Goal: Book appointment/travel/reservation

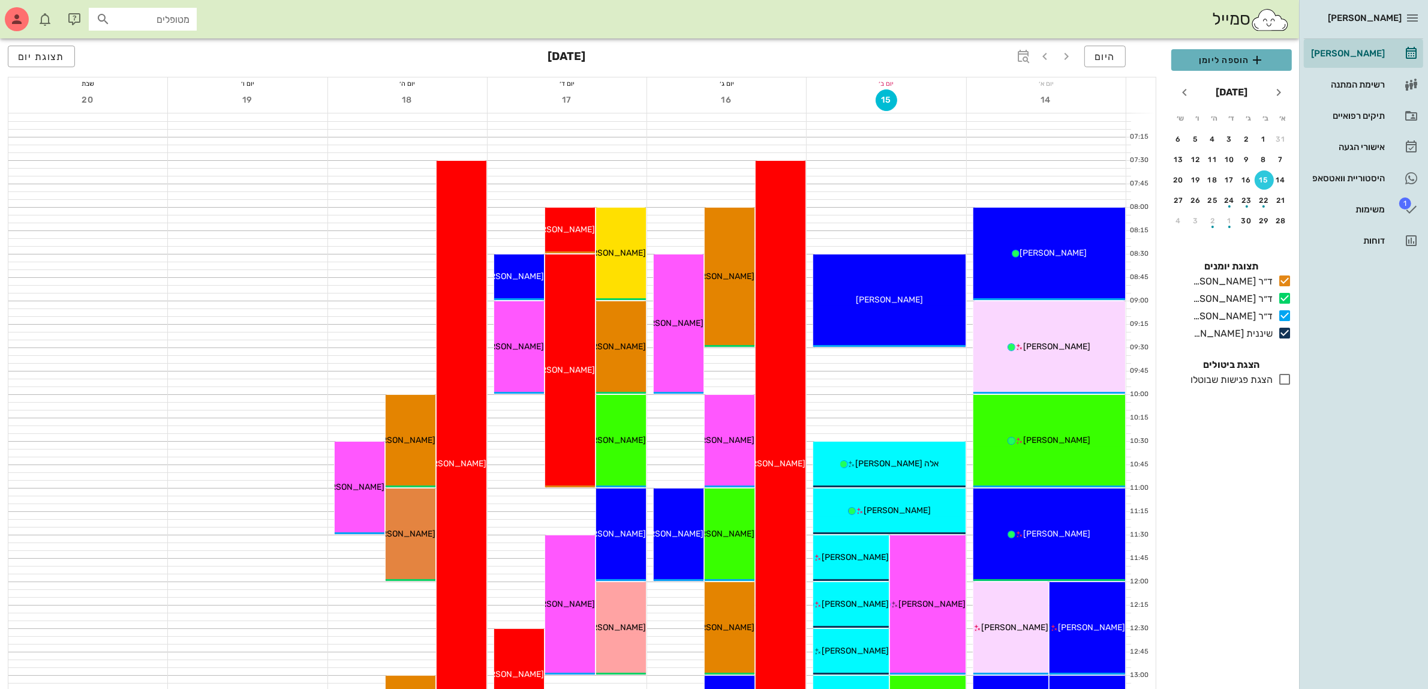
click at [1230, 55] on span "הוספה ליומן" at bounding box center [1231, 60] width 101 height 14
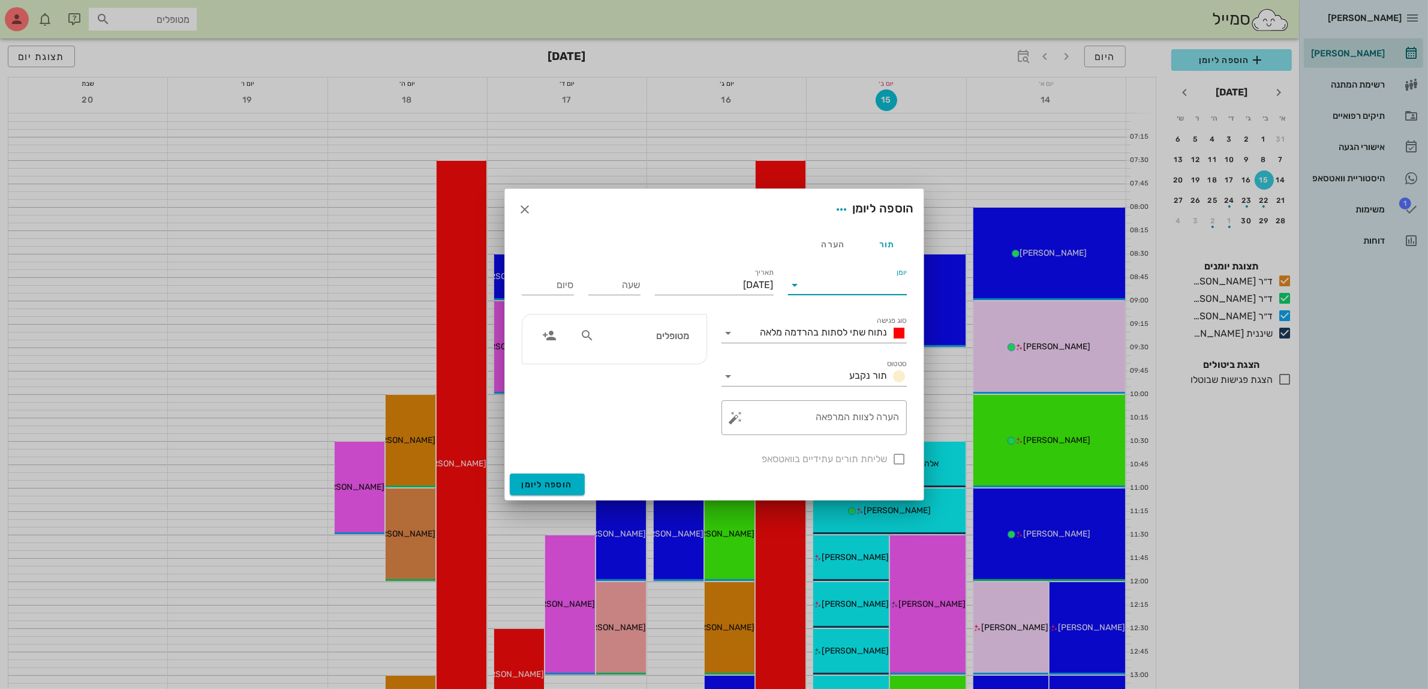
click at [850, 283] on input "יומן" at bounding box center [856, 284] width 102 height 19
click at [866, 376] on div "שיננית [PERSON_NAME]" at bounding box center [851, 380] width 106 height 11
click at [864, 337] on span "נתוח שתי לסתות בהרדמה מלאה" at bounding box center [824, 331] width 127 height 11
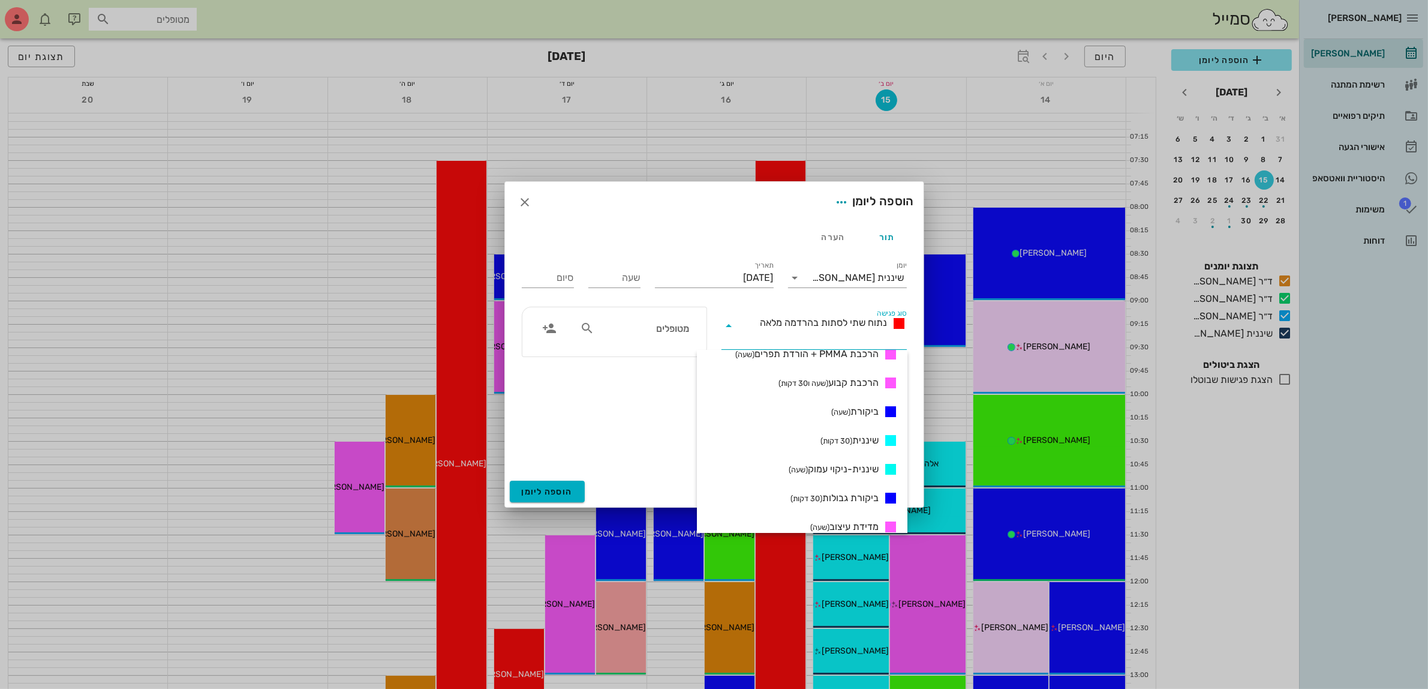
scroll to position [525, 0]
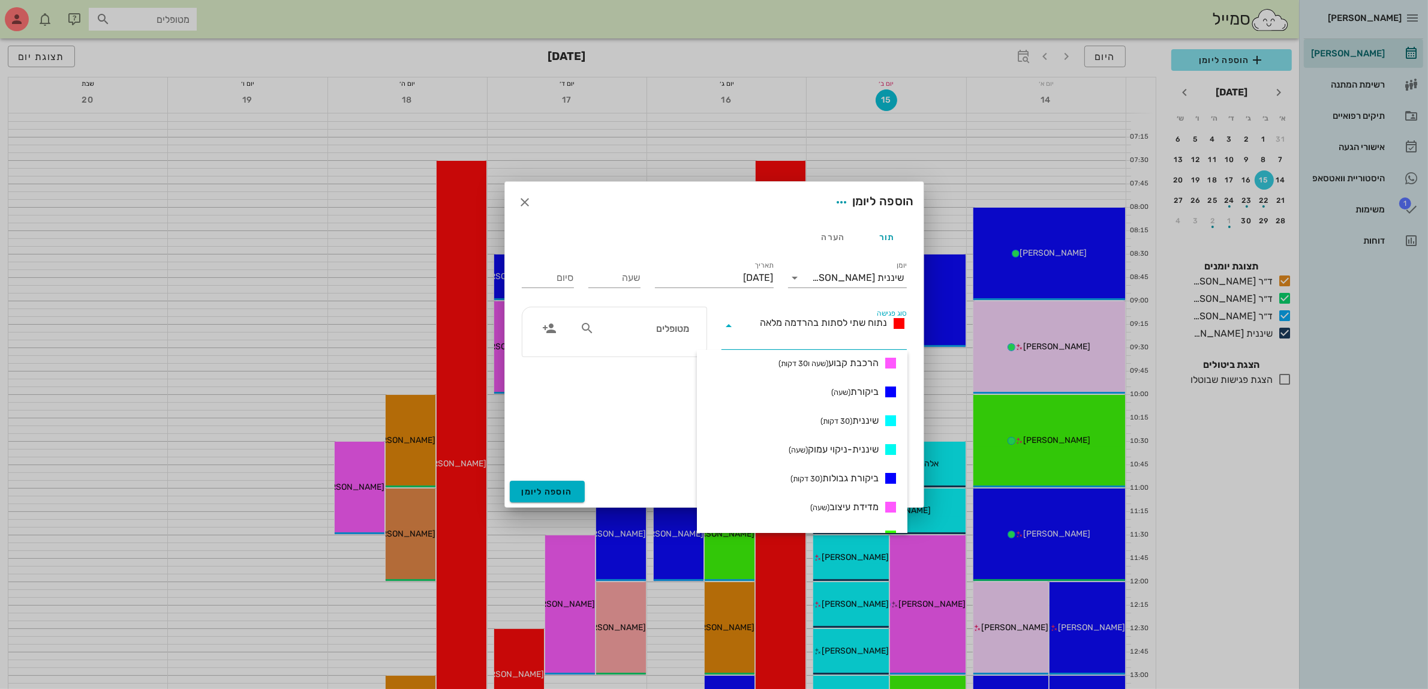
click at [855, 423] on span "שיננית (30 דקות)" at bounding box center [850, 420] width 58 height 14
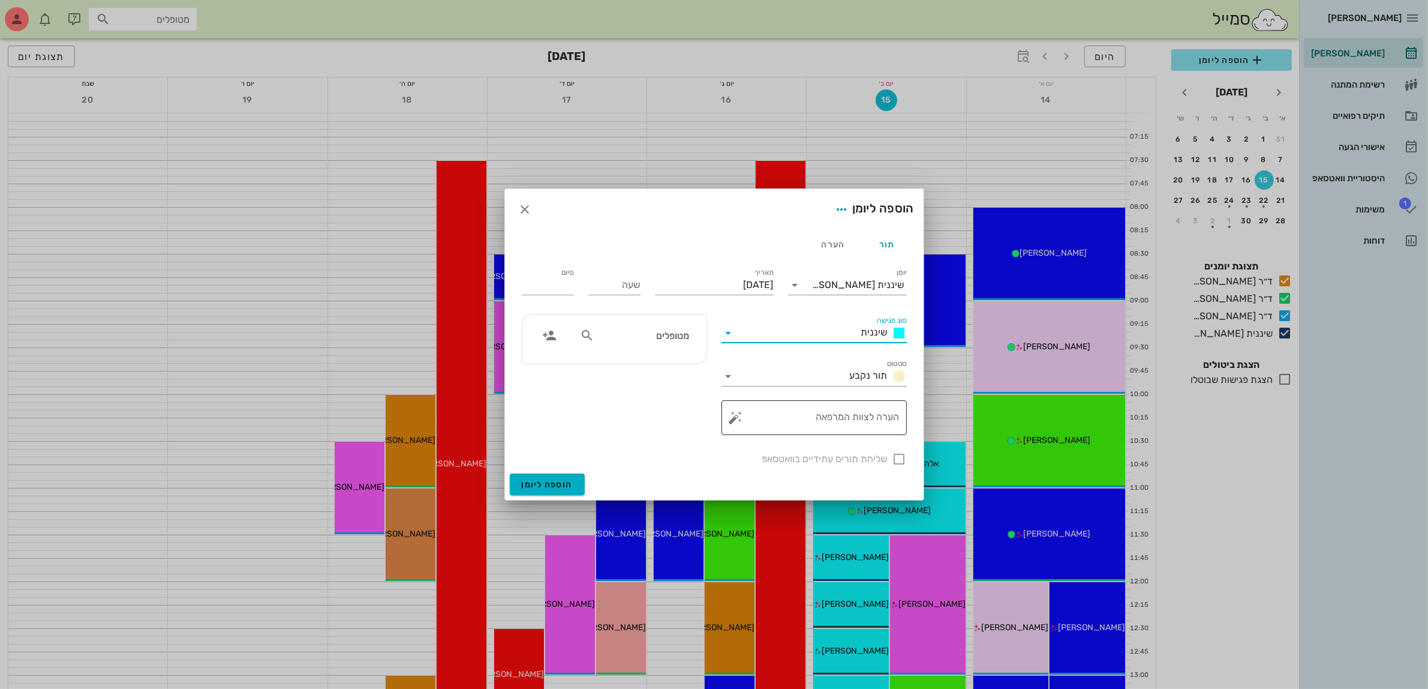
type input "00:30"
click at [715, 286] on input "[DATE]" at bounding box center [714, 284] width 119 height 19
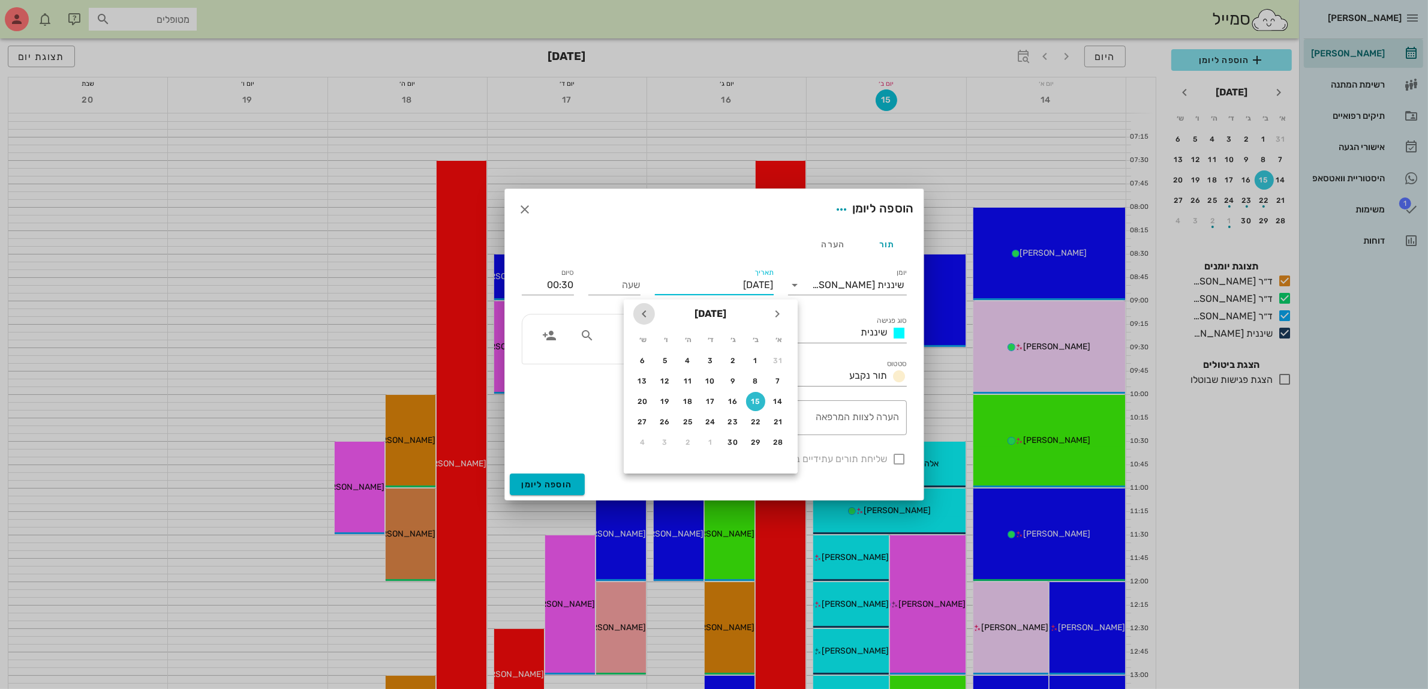
click at [645, 313] on icon "חודש הבא" at bounding box center [644, 314] width 14 height 14
click at [704, 418] on div "22" at bounding box center [710, 422] width 19 height 8
type input "[DATE]"
click at [603, 282] on input "שעה" at bounding box center [614, 284] width 52 height 19
type input "09:30"
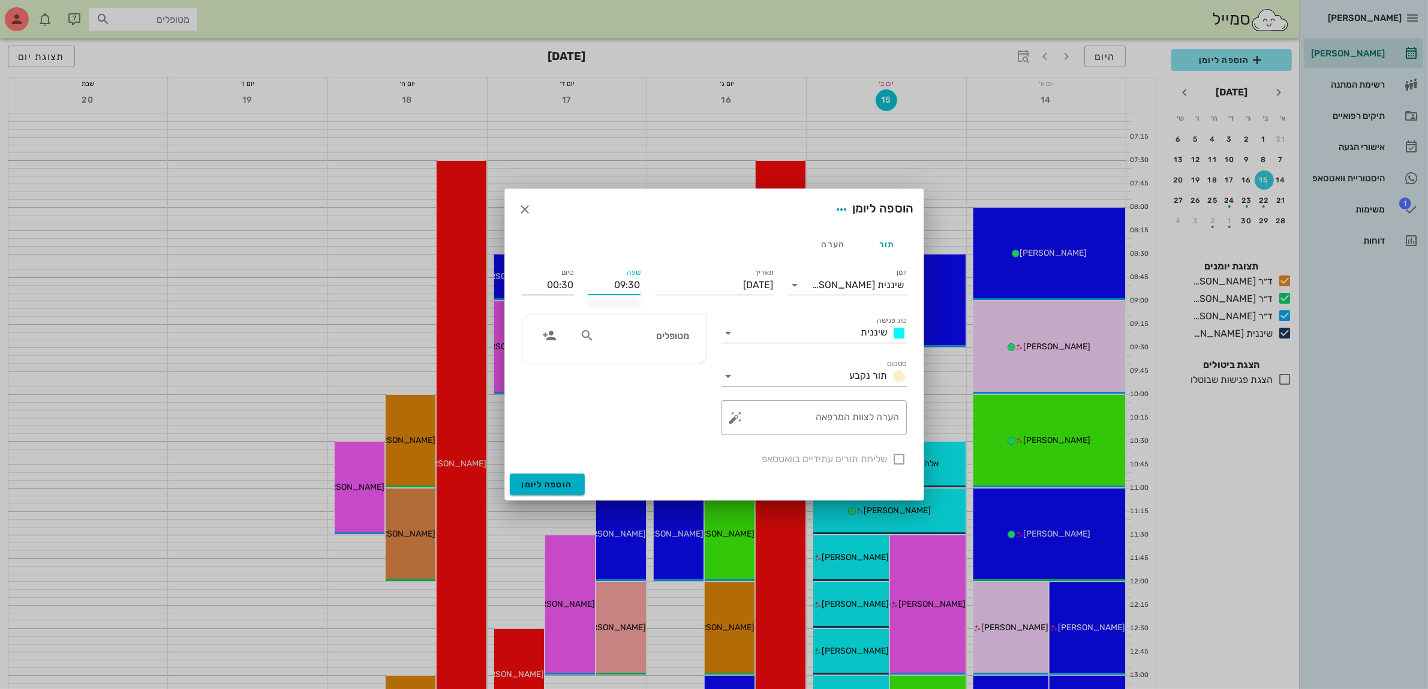
type input "10:00"
click at [570, 286] on input "10:00" at bounding box center [548, 284] width 52 height 19
click at [663, 337] on input "text" at bounding box center [643, 336] width 92 height 16
type input "[PERSON_NAME]"
click at [677, 368] on div "0528911189" at bounding box center [642, 373] width 119 height 10
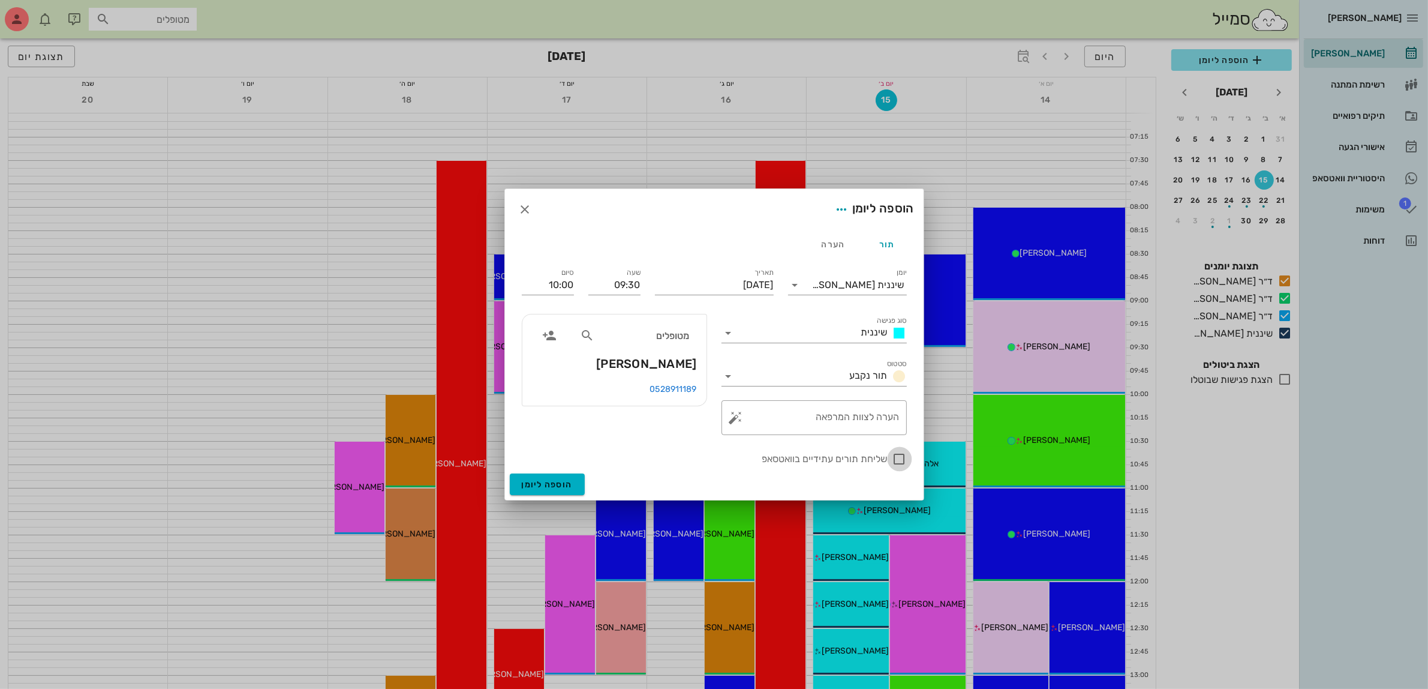
click at [897, 462] on div at bounding box center [900, 459] width 20 height 20
checkbox input "true"
click at [529, 483] on span "הוספה ליומן" at bounding box center [547, 484] width 51 height 10
